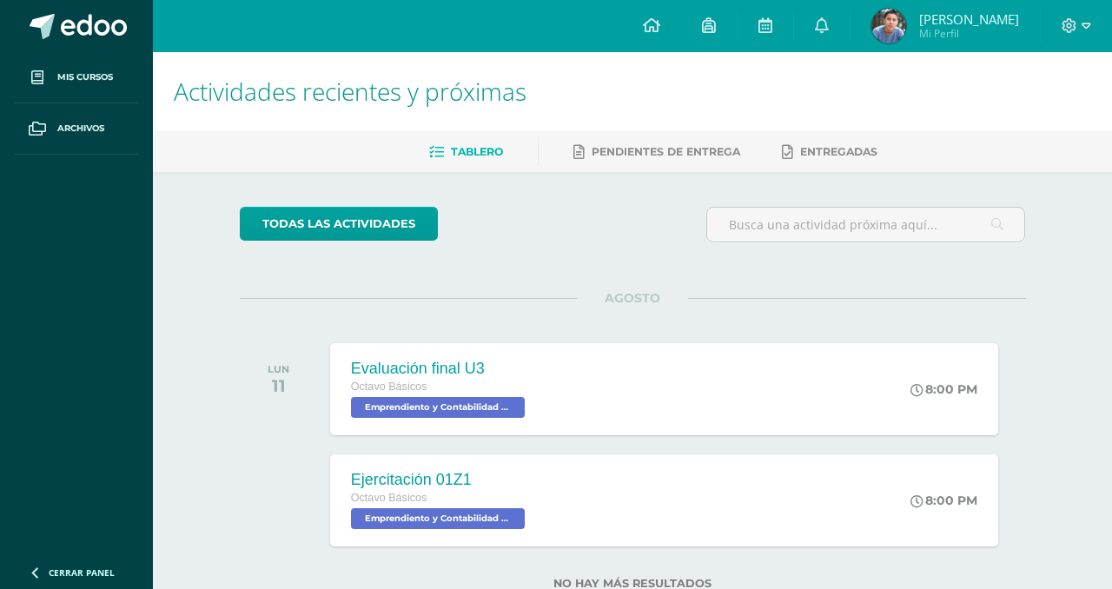
scroll to position [56, 0]
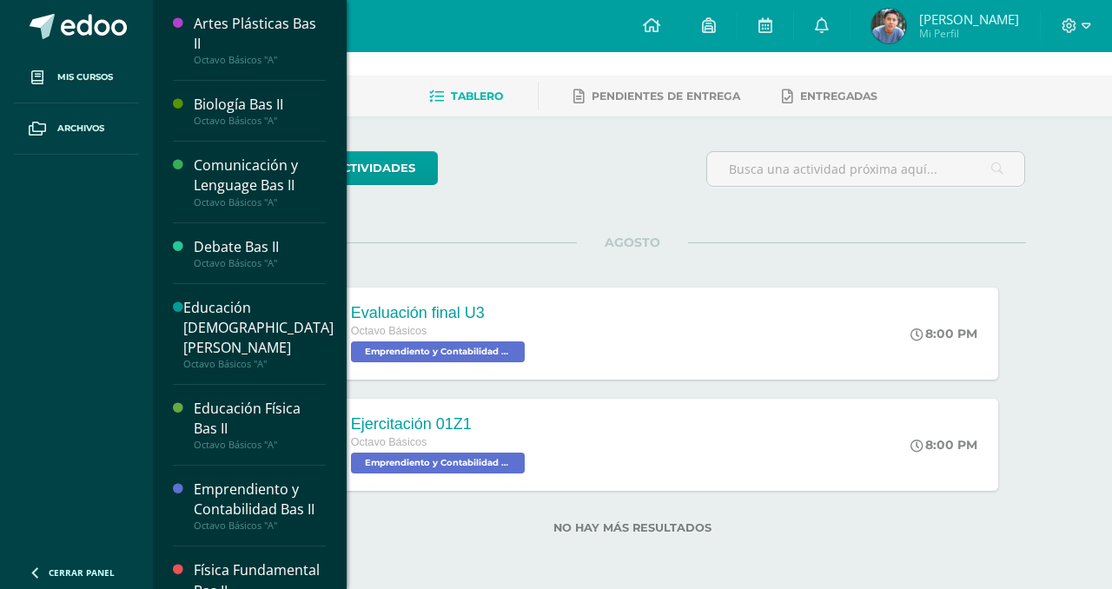
click at [203, 107] on div "Biología Bas II" at bounding box center [260, 105] width 132 height 20
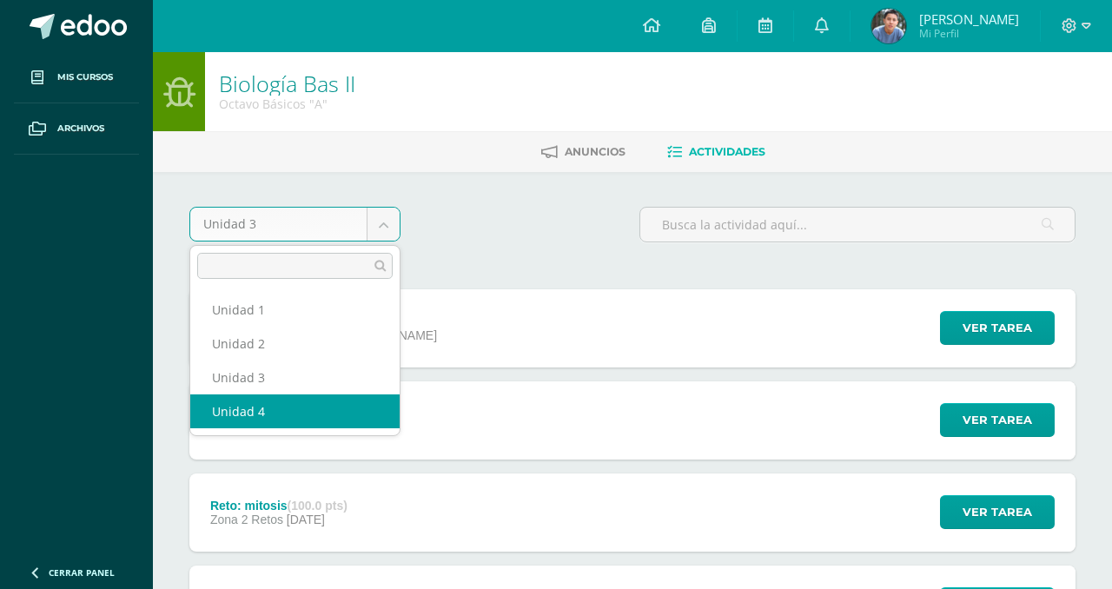
select select "Unidad 4"
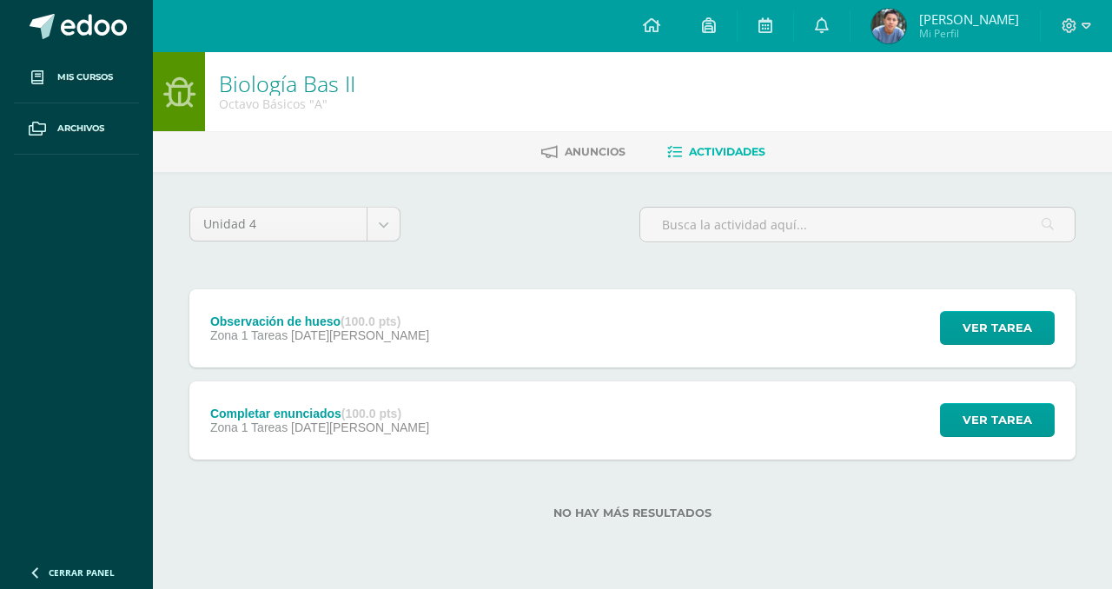
click at [261, 407] on div "Completar enunciados (100.0 pts)" at bounding box center [319, 414] width 219 height 14
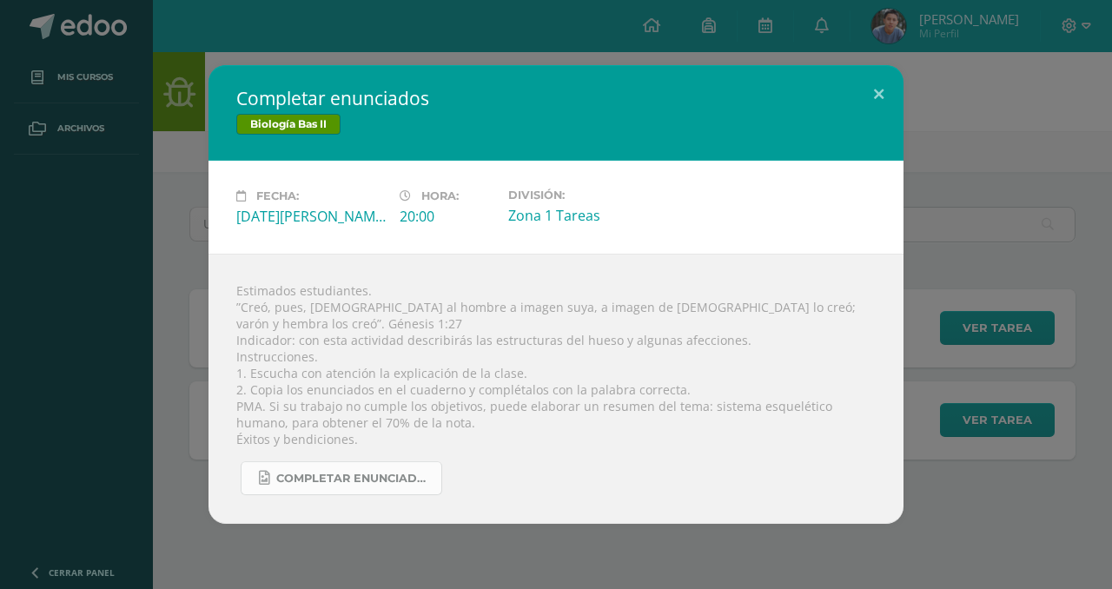
click at [283, 461] on link "Completar enunciados 1.jpg" at bounding box center [342, 478] width 202 height 34
click at [872, 96] on button at bounding box center [879, 94] width 50 height 59
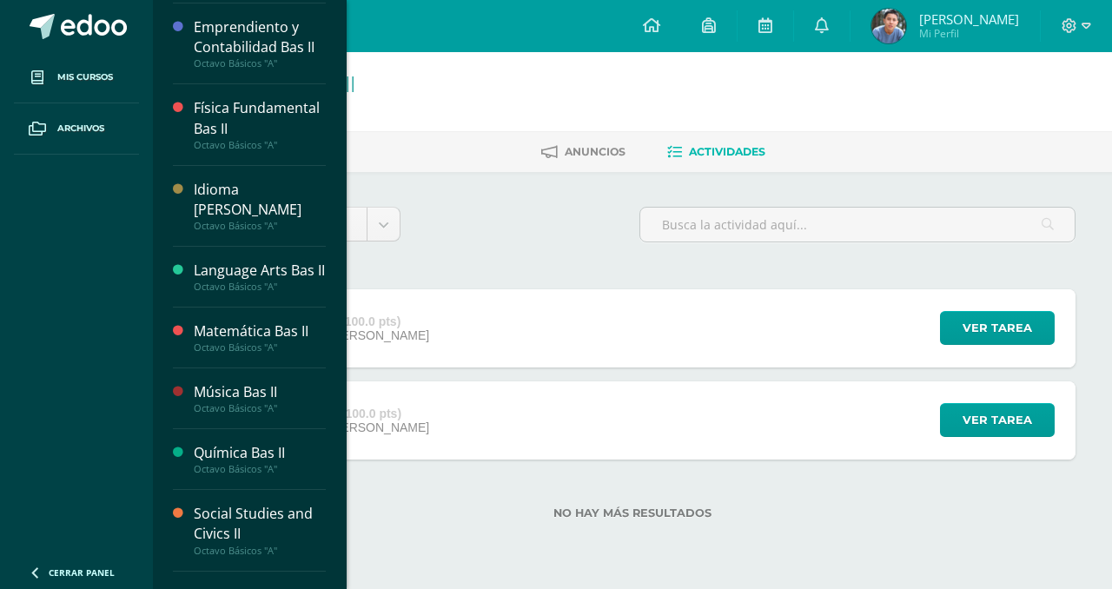
scroll to position [505, 0]
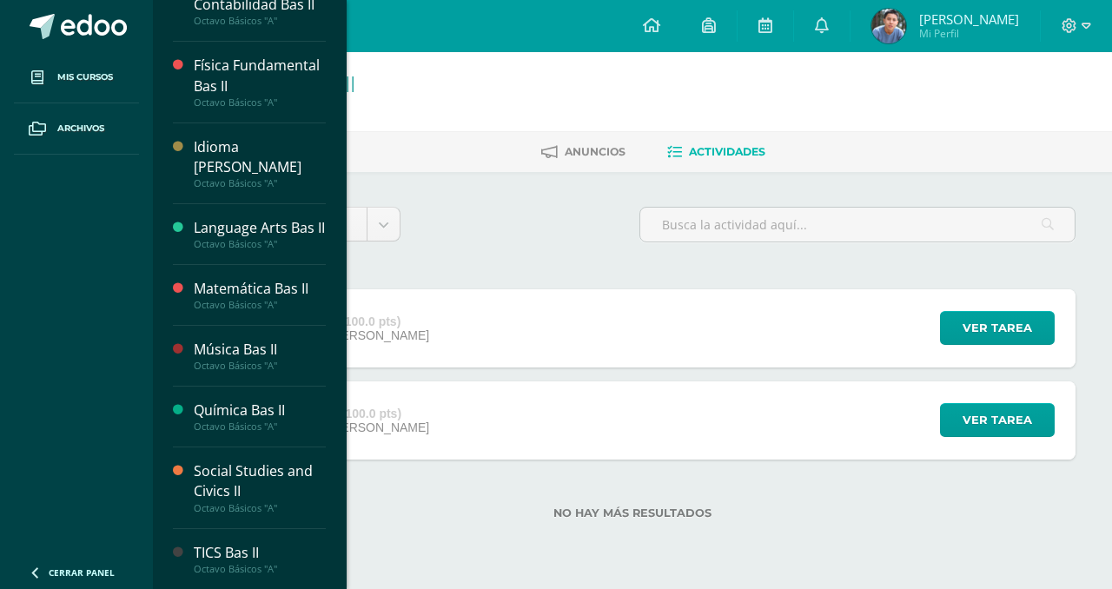
click at [231, 407] on div "Química Bas II" at bounding box center [260, 410] width 132 height 20
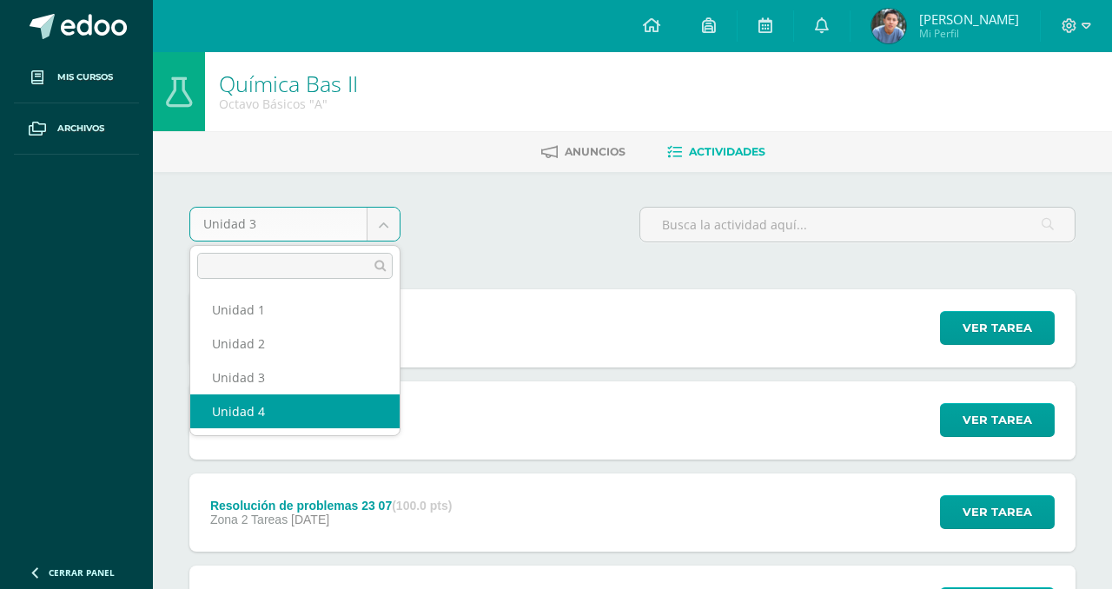
select select "Unidad 4"
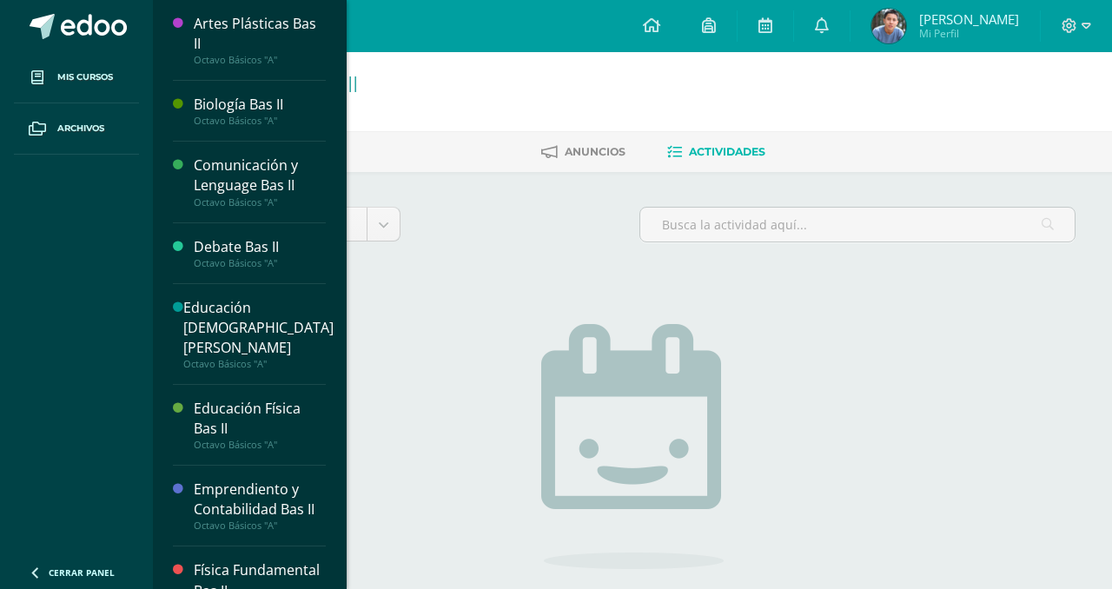
scroll to position [99, 0]
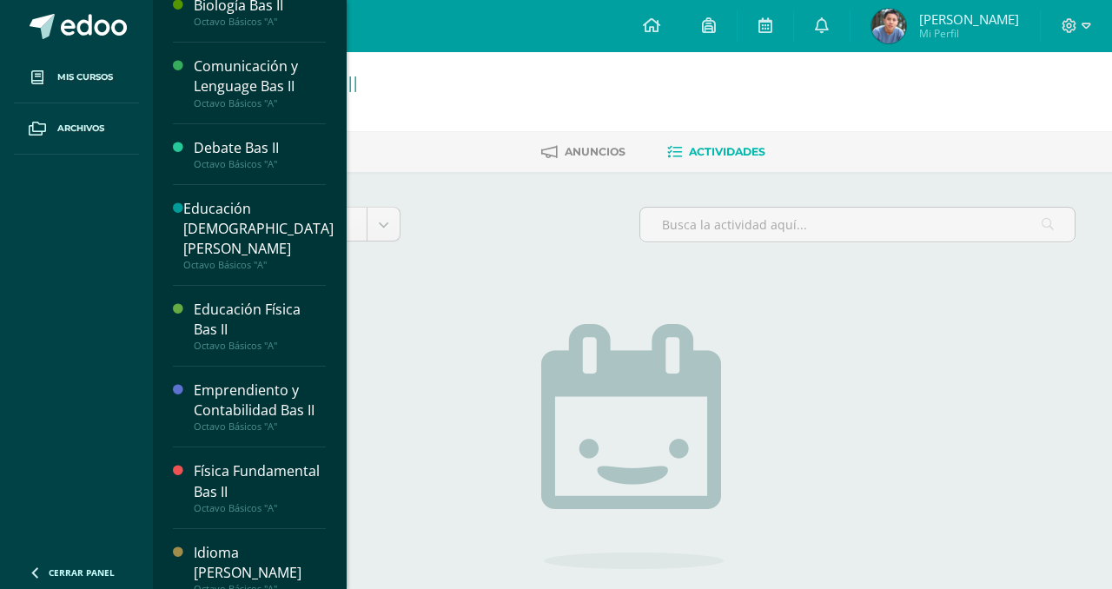
click at [202, 381] on div "Emprendiento y Contabilidad Bas II" at bounding box center [260, 401] width 132 height 40
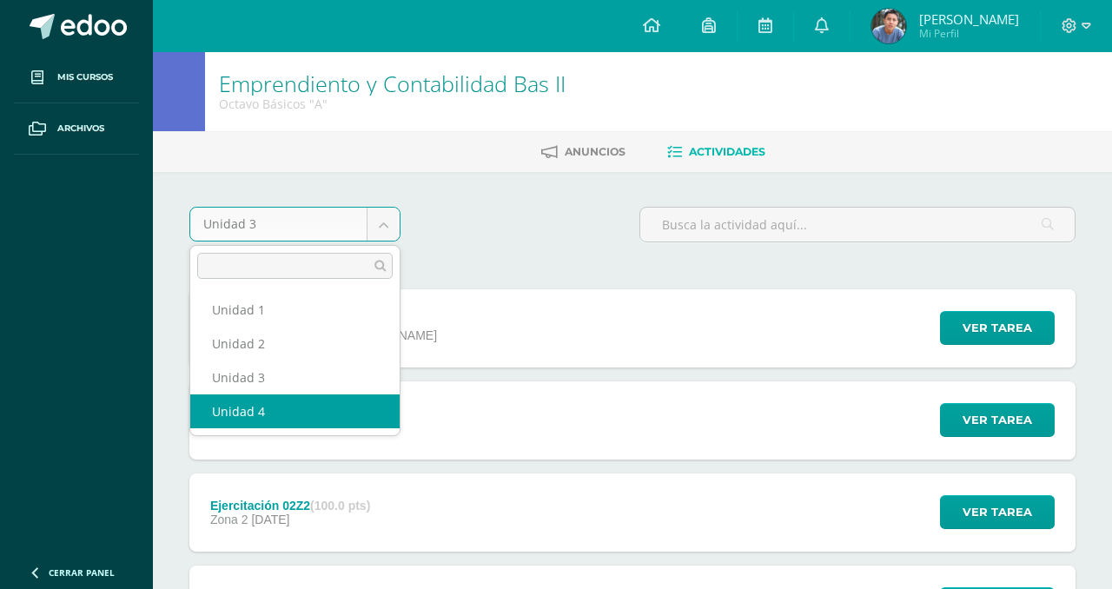
select select "Unidad 4"
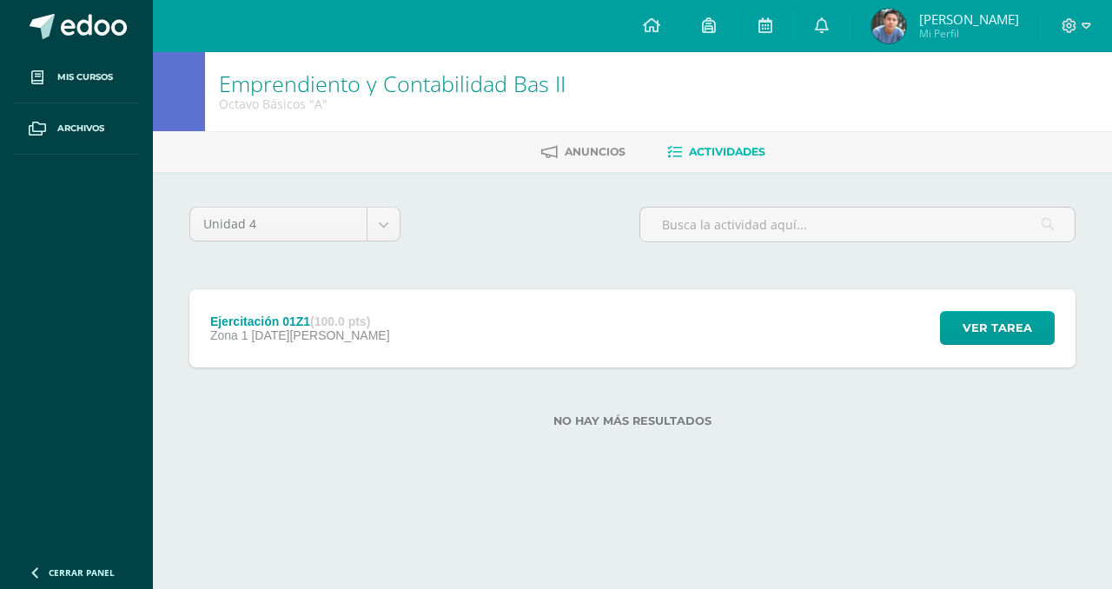
click at [314, 322] on strong "(100.0 pts)" at bounding box center [340, 321] width 60 height 14
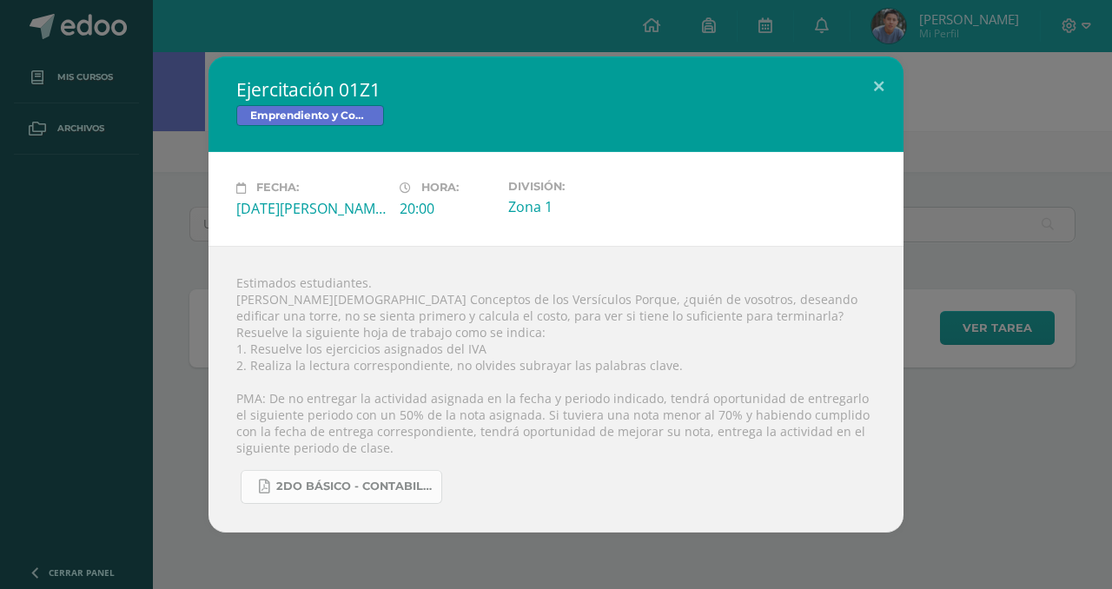
click at [298, 475] on link "2do básico - Contabilidad.pdf" at bounding box center [342, 487] width 202 height 34
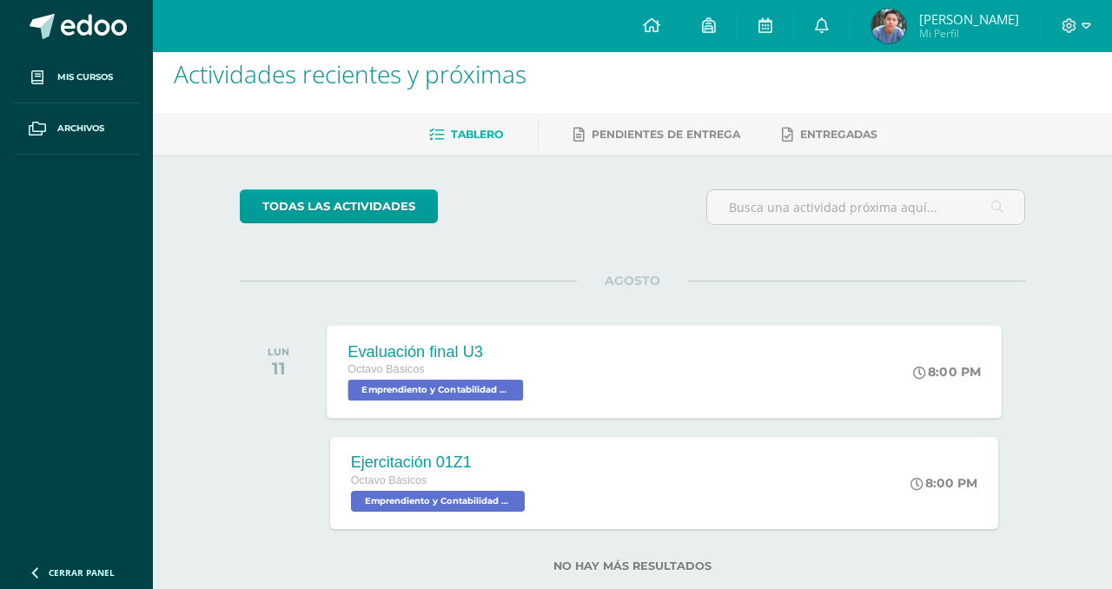
scroll to position [19, 0]
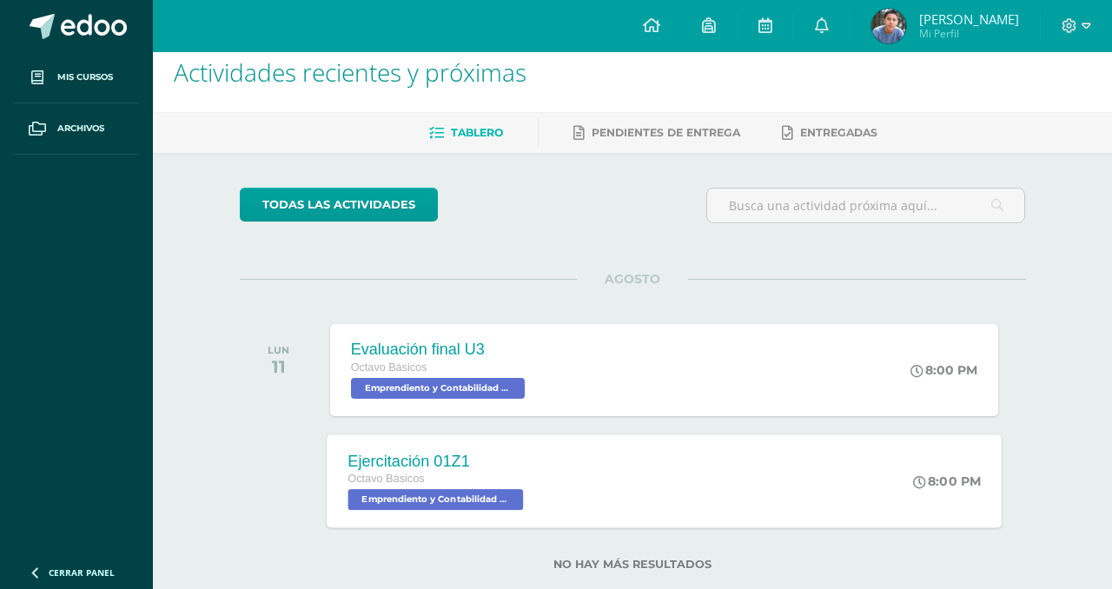
click at [396, 460] on div "Ejercitación 01Z1" at bounding box center [438, 461] width 180 height 18
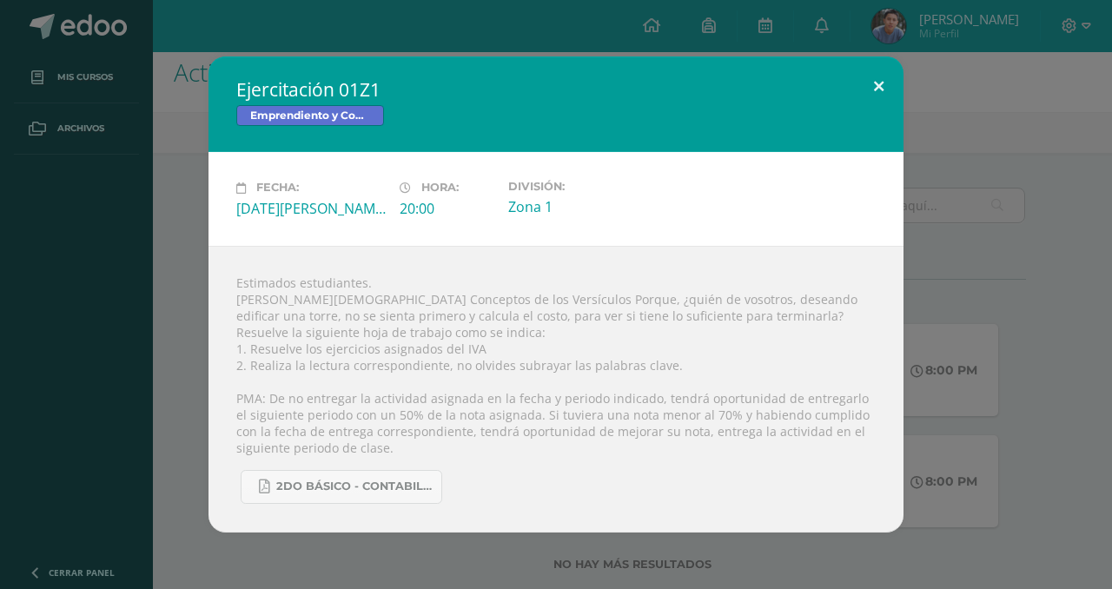
click at [878, 90] on button at bounding box center [879, 85] width 50 height 59
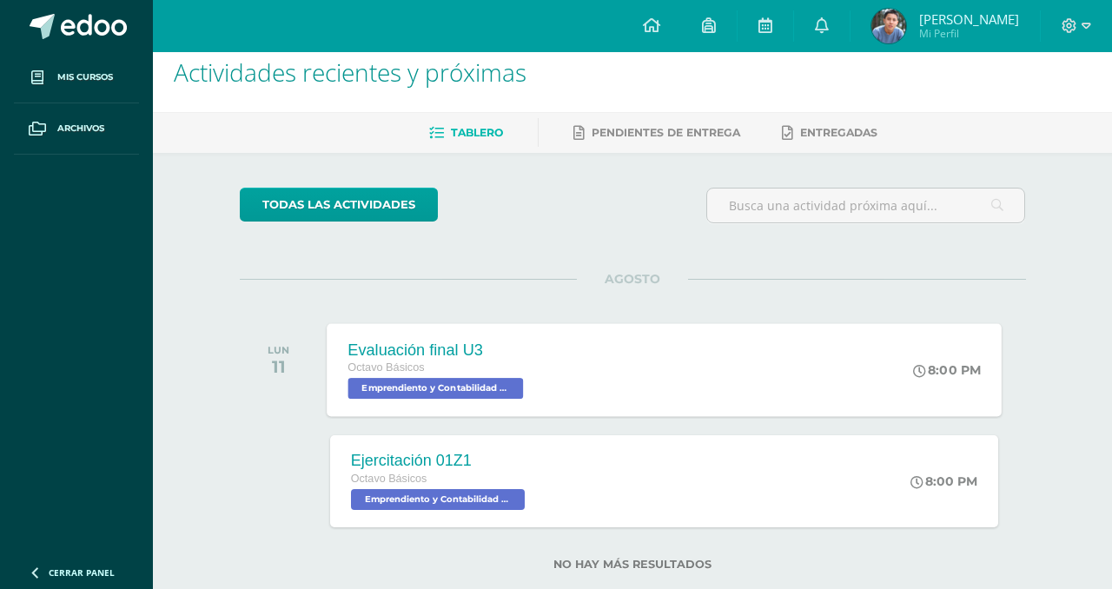
click at [419, 368] on span "Octavo Básicos" at bounding box center [386, 367] width 76 height 12
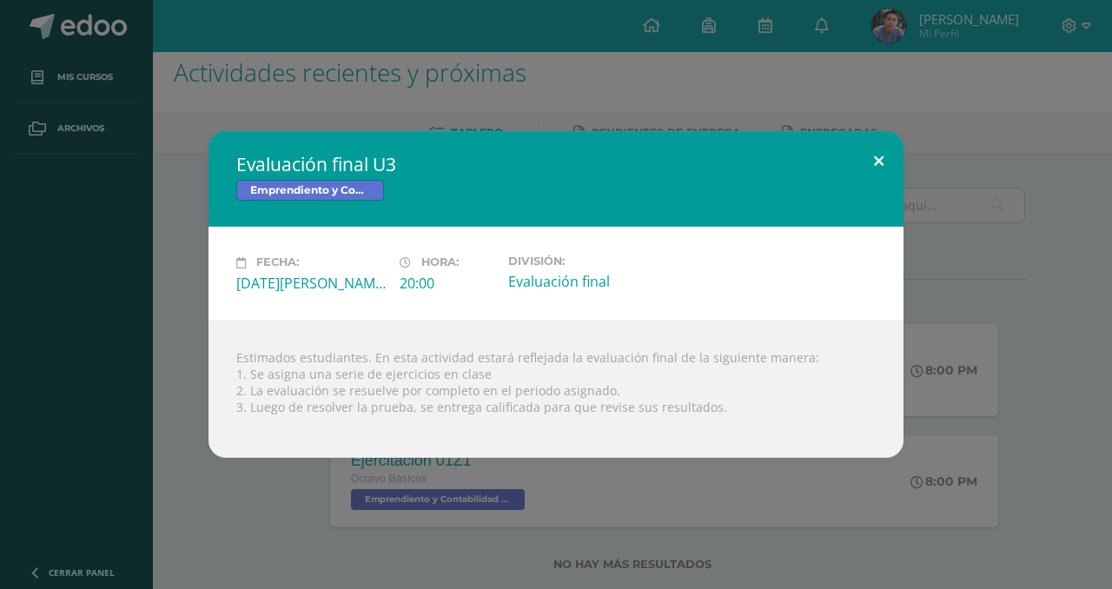
click at [860, 137] on button at bounding box center [879, 160] width 50 height 59
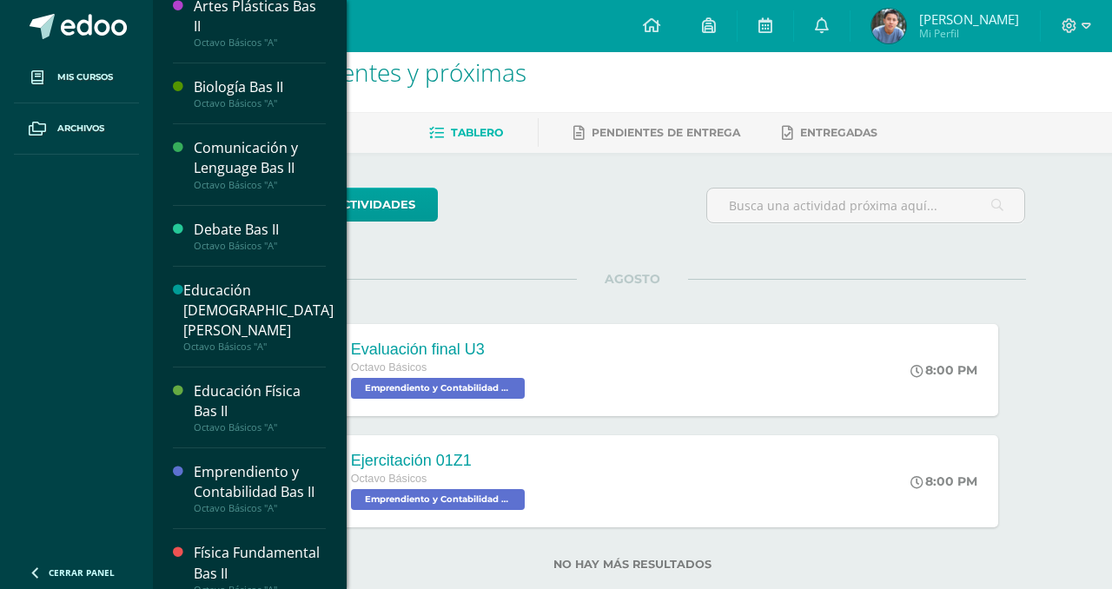
scroll to position [24, 0]
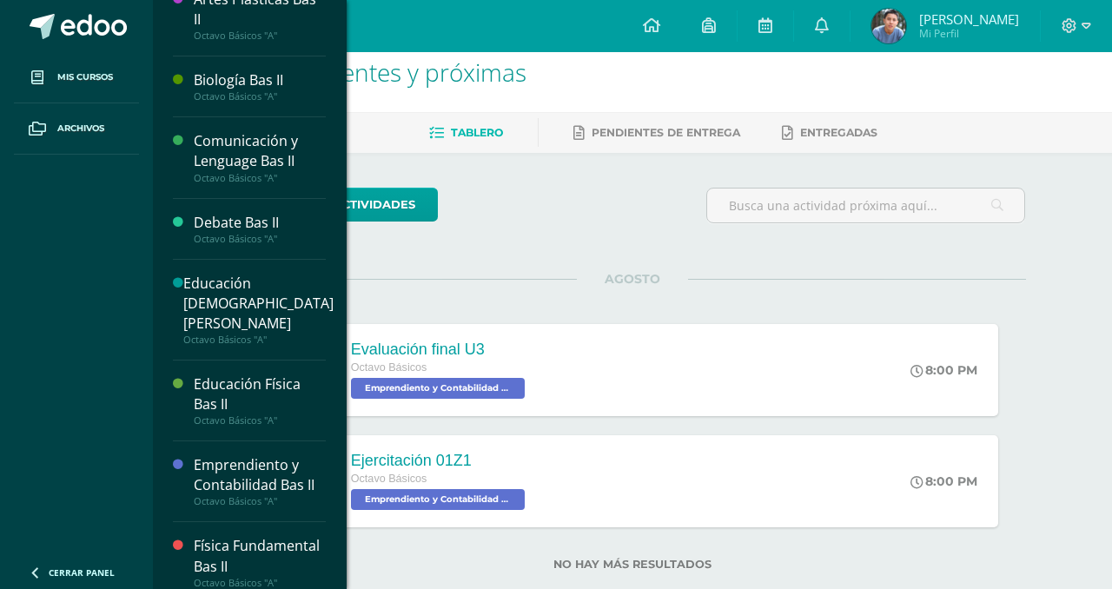
click at [233, 441] on div "Emprendiento y Contabilidad Bas II Octavo Básicos "A"" at bounding box center [249, 481] width 153 height 81
click at [235, 455] on div "Emprendiento y Contabilidad Bas II" at bounding box center [260, 475] width 132 height 40
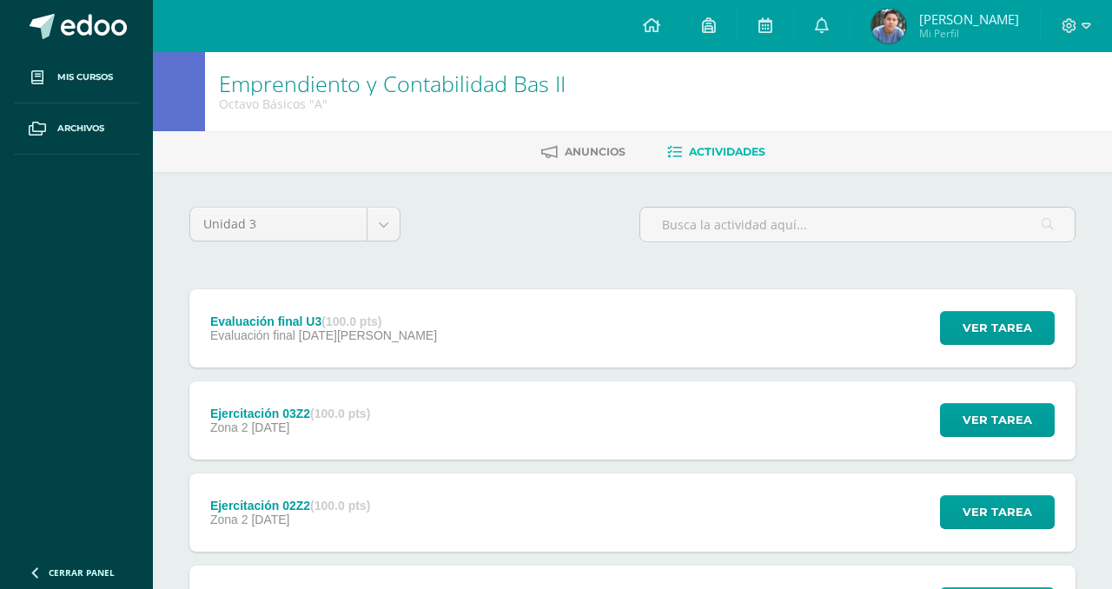
click at [310, 408] on div "Ejercitación 03Z2 (100.0 pts)" at bounding box center [290, 414] width 160 height 14
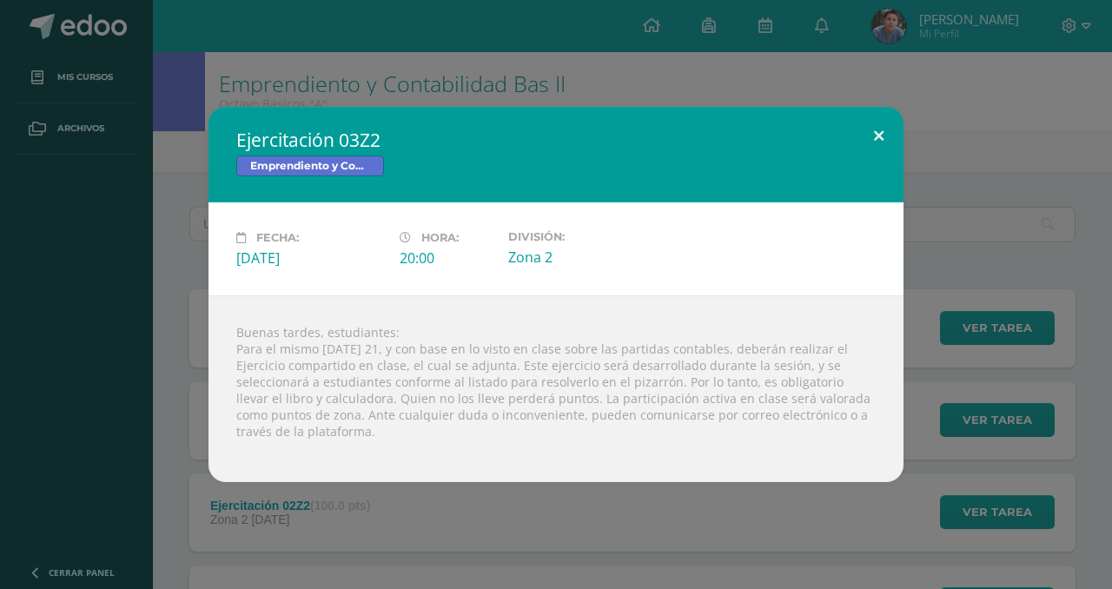
click at [874, 134] on button at bounding box center [879, 136] width 50 height 59
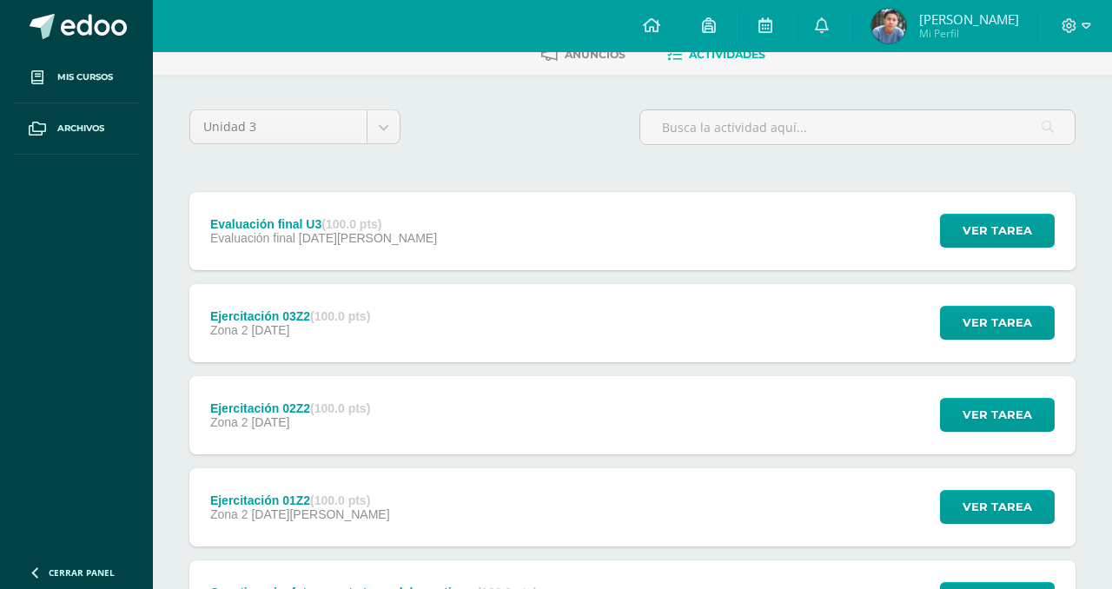
scroll to position [195, 0]
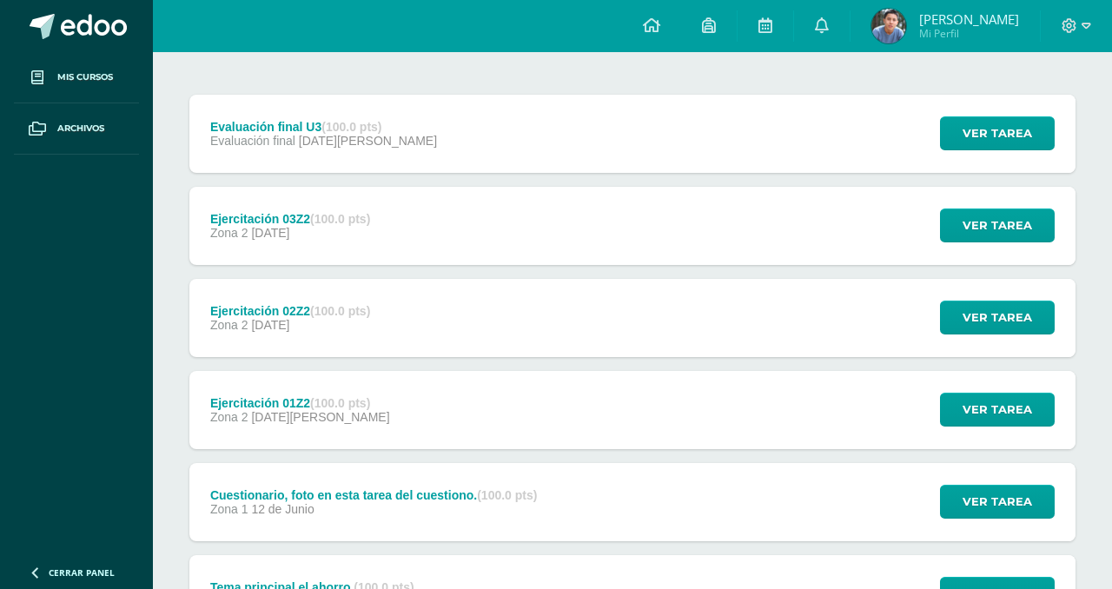
click at [288, 309] on div "Ejercitación 02Z2 (100.0 pts)" at bounding box center [290, 311] width 160 height 14
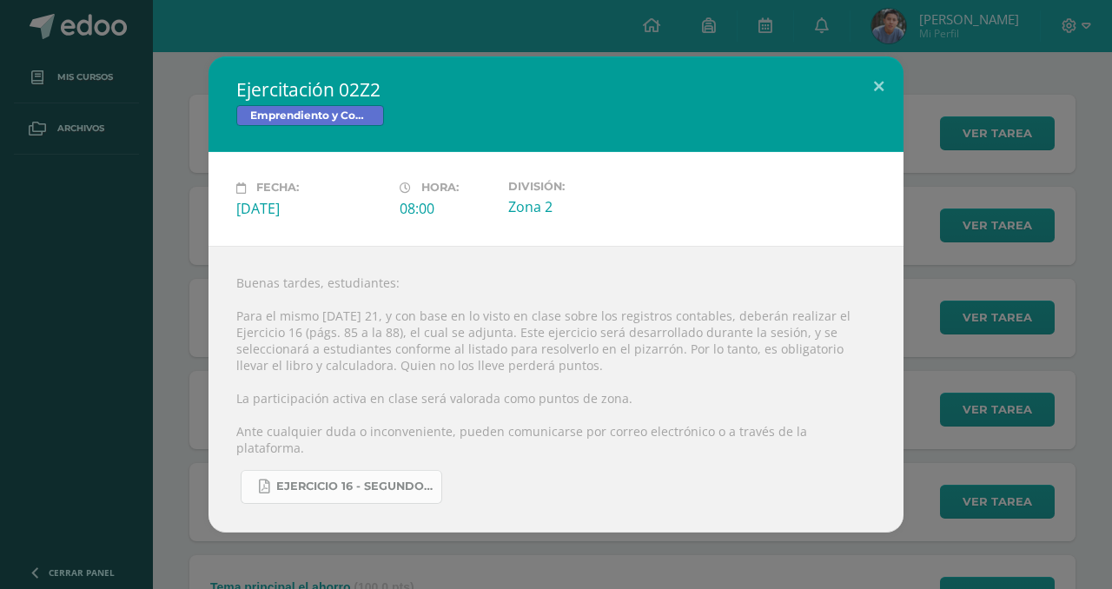
click at [362, 480] on span "Ejercicio 16 - segundo.pdf" at bounding box center [354, 487] width 156 height 14
